Goal: Task Accomplishment & Management: Manage account settings

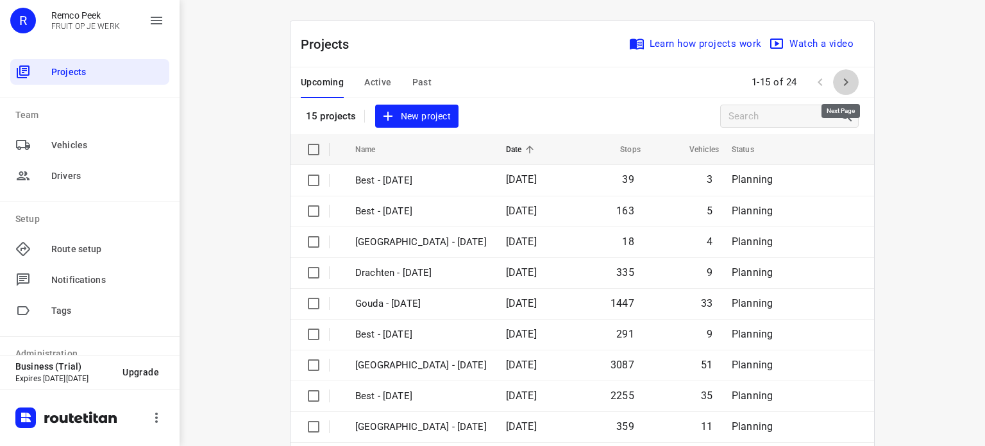
click at [841, 76] on icon "button" at bounding box center [845, 81] width 15 height 15
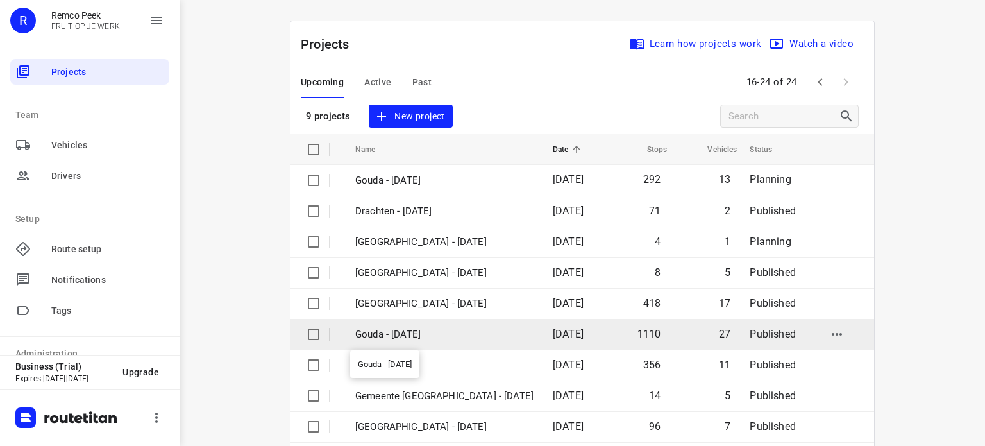
click at [398, 337] on p "Gouda - [DATE]" at bounding box center [444, 334] width 178 height 15
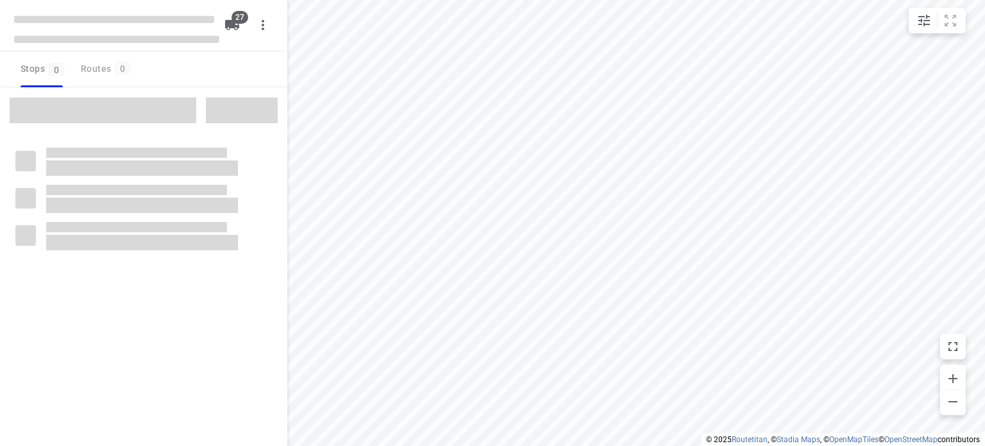
checkbox input "true"
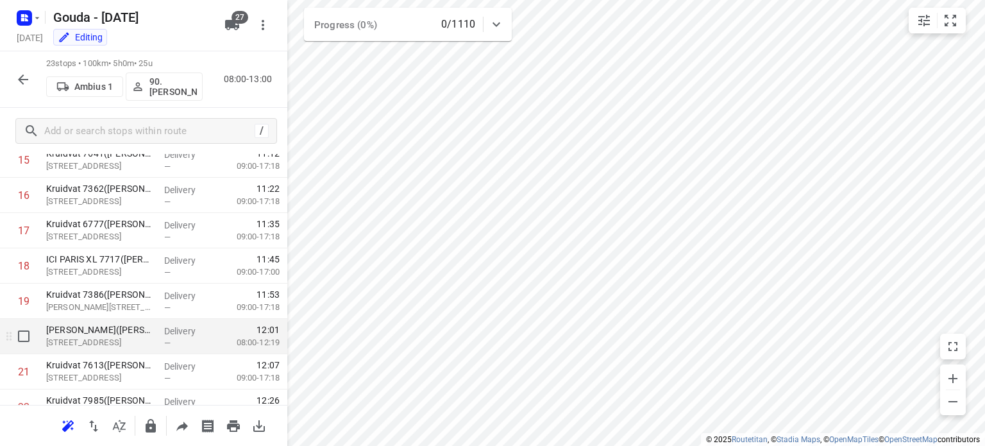
scroll to position [659, 0]
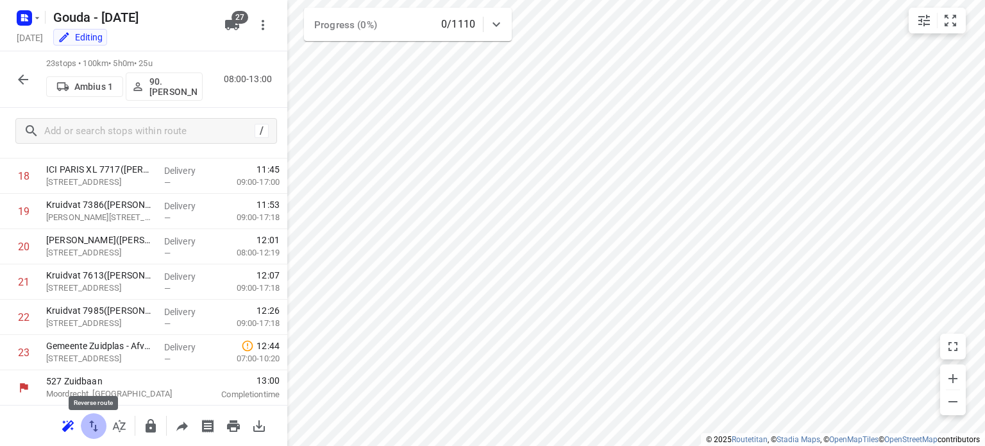
click at [92, 426] on icon "button" at bounding box center [93, 425] width 15 height 15
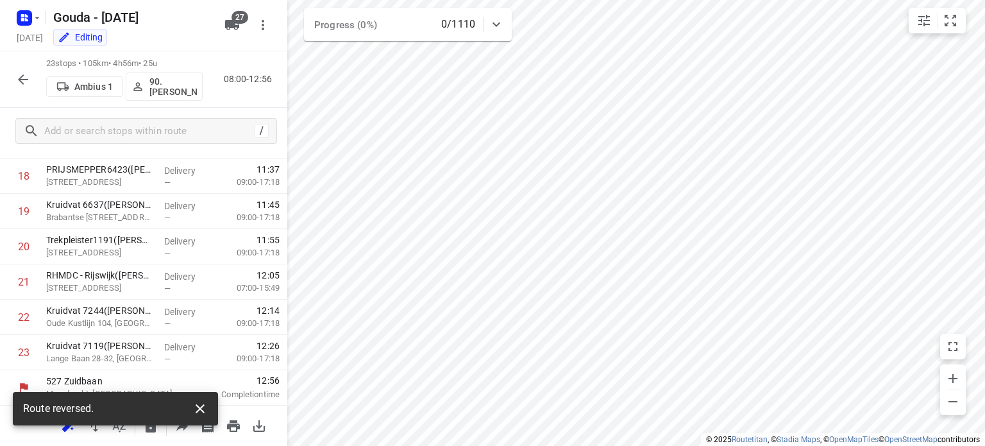
click at [194, 410] on icon "button" at bounding box center [199, 408] width 15 height 15
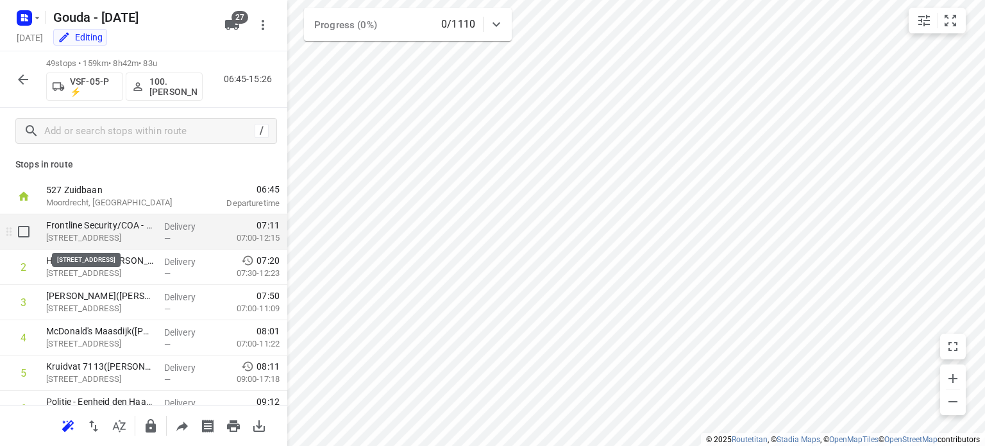
scroll to position [0, 0]
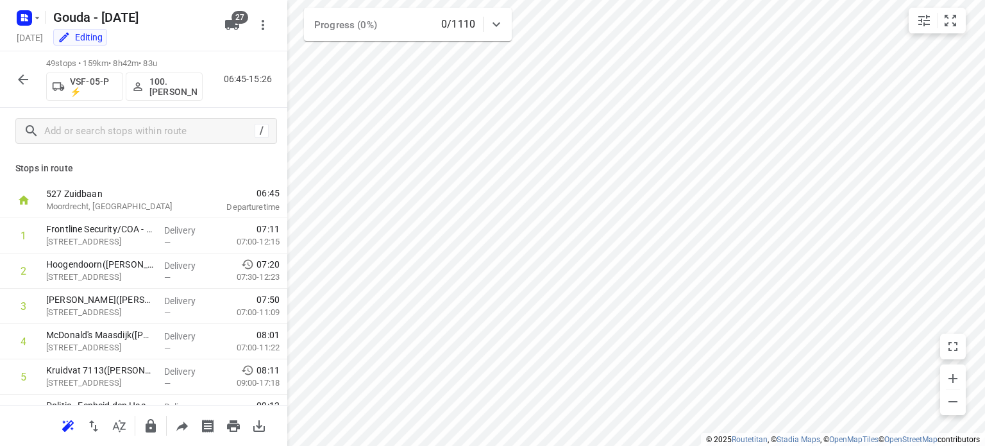
click at [21, 81] on icon "button" at bounding box center [22, 79] width 15 height 15
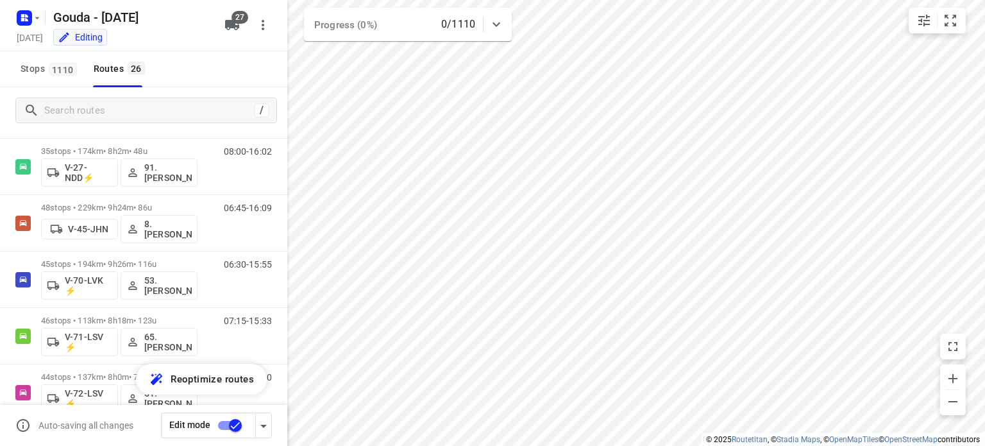
scroll to position [666, 0]
